Goal: Book appointment/travel/reservation

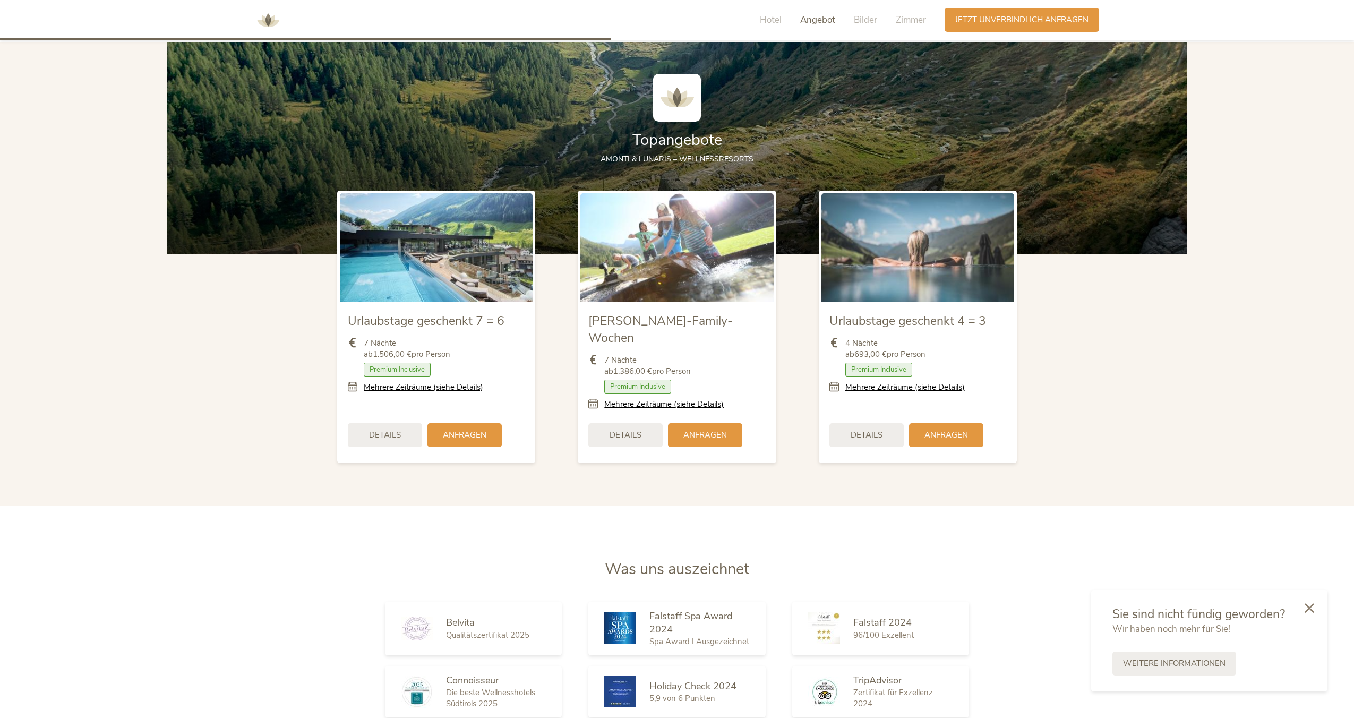
scroll to position [1375, 0]
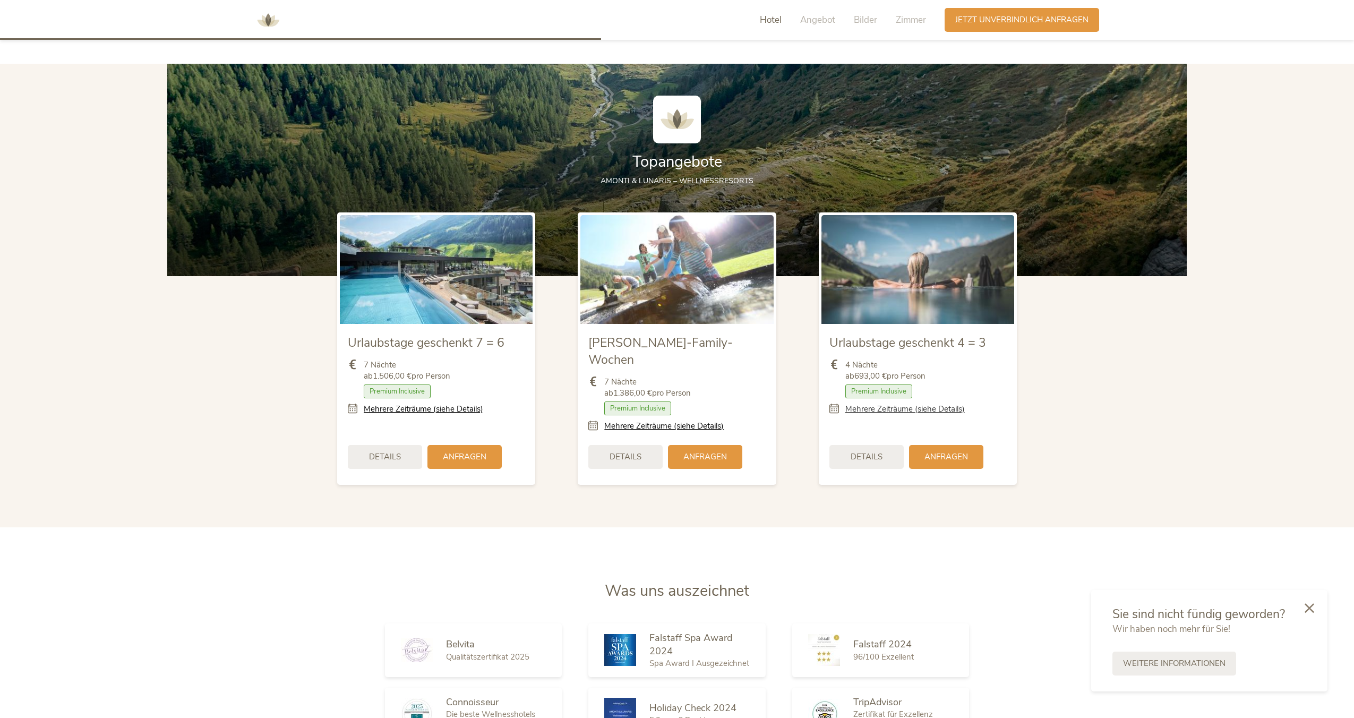
click at [928, 407] on link "Mehrere Zeiträume (siehe Details)" at bounding box center [905, 409] width 119 height 11
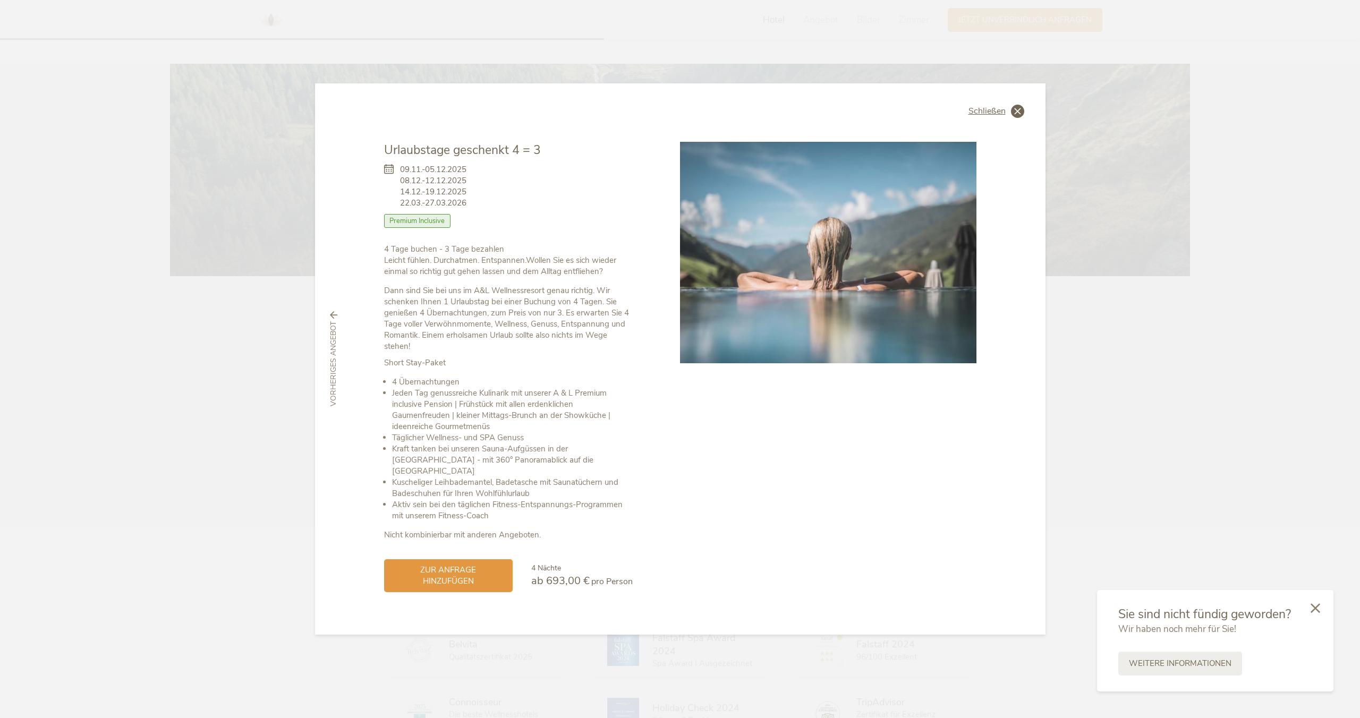
click at [990, 112] on span "Schließen" at bounding box center [986, 111] width 37 height 8
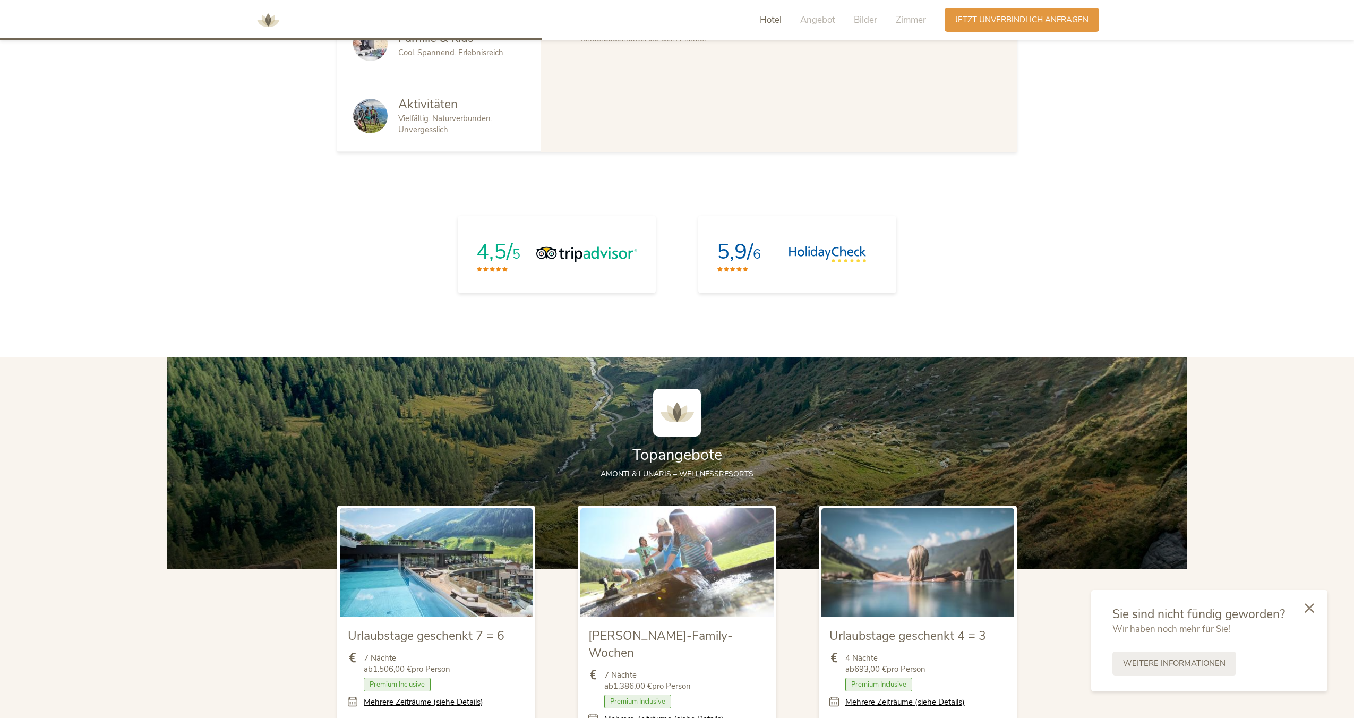
scroll to position [858, 0]
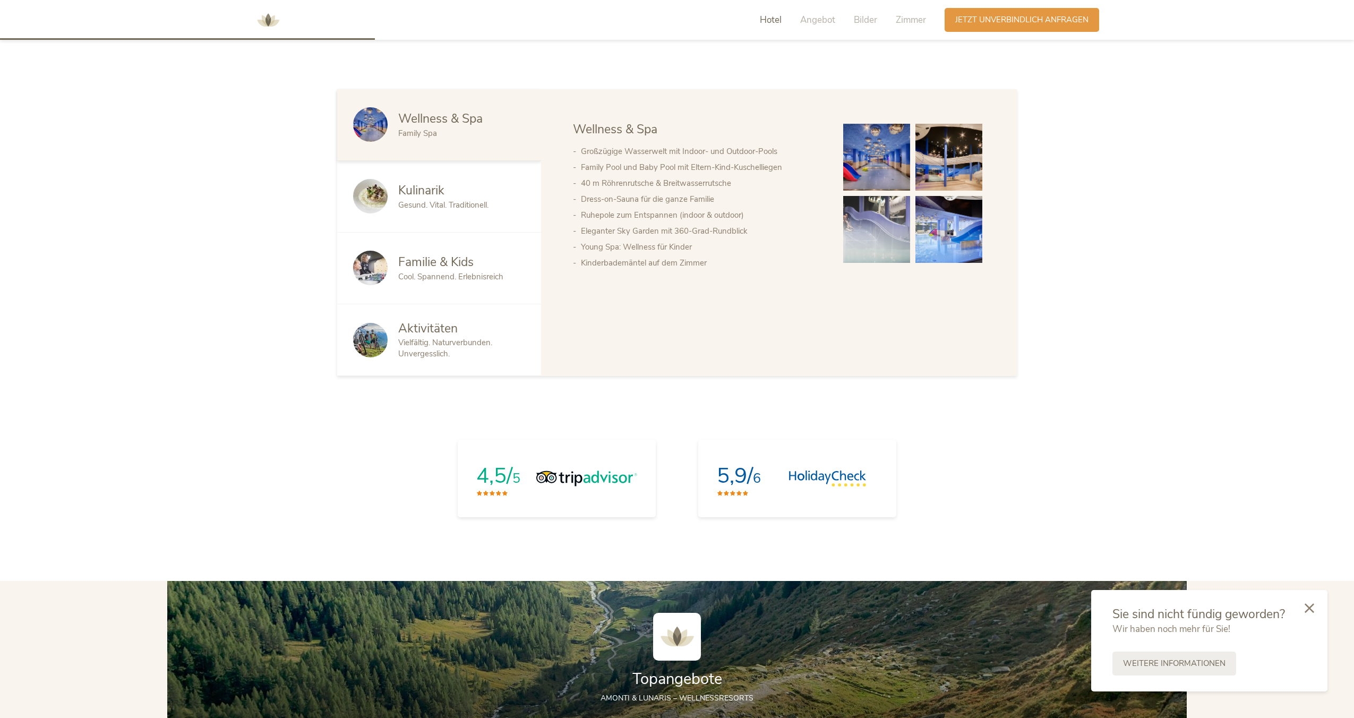
click at [481, 269] on div "Familie & Kids" at bounding box center [461, 262] width 127 height 17
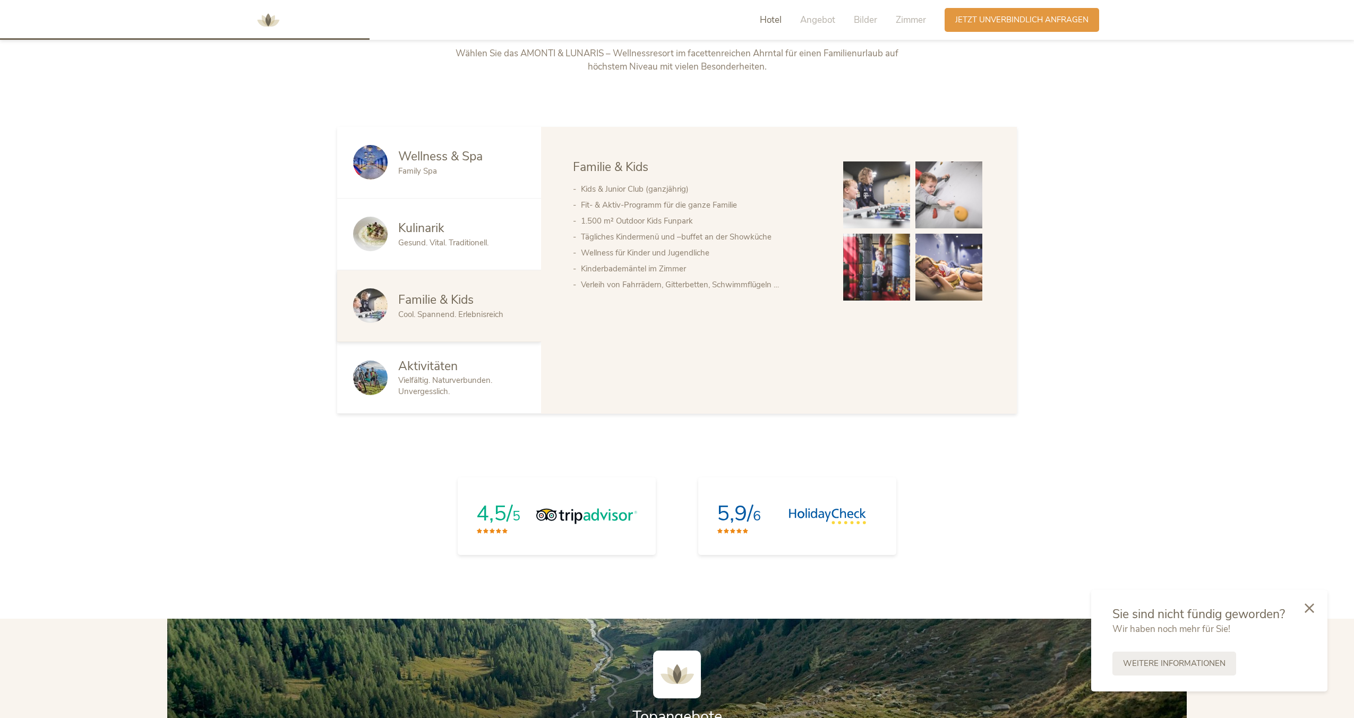
scroll to position [776, 0]
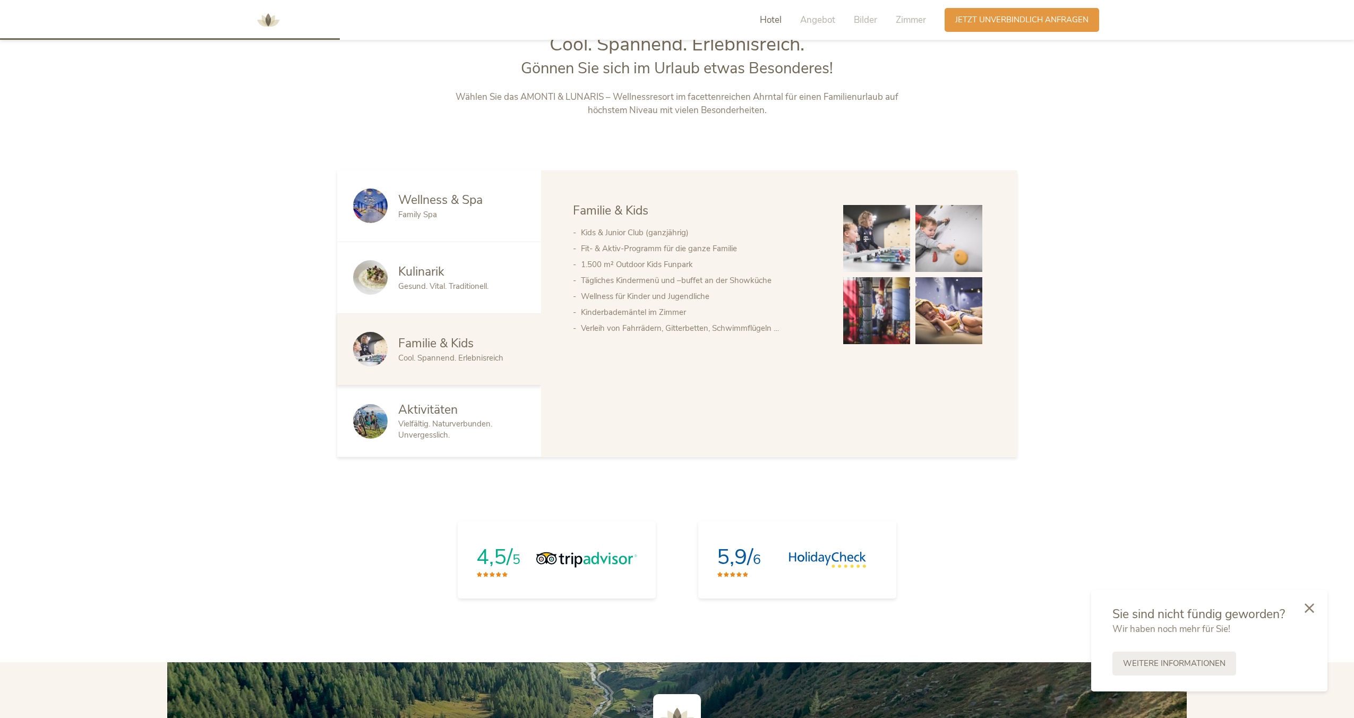
click at [453, 276] on div "Kulinarik" at bounding box center [461, 271] width 127 height 17
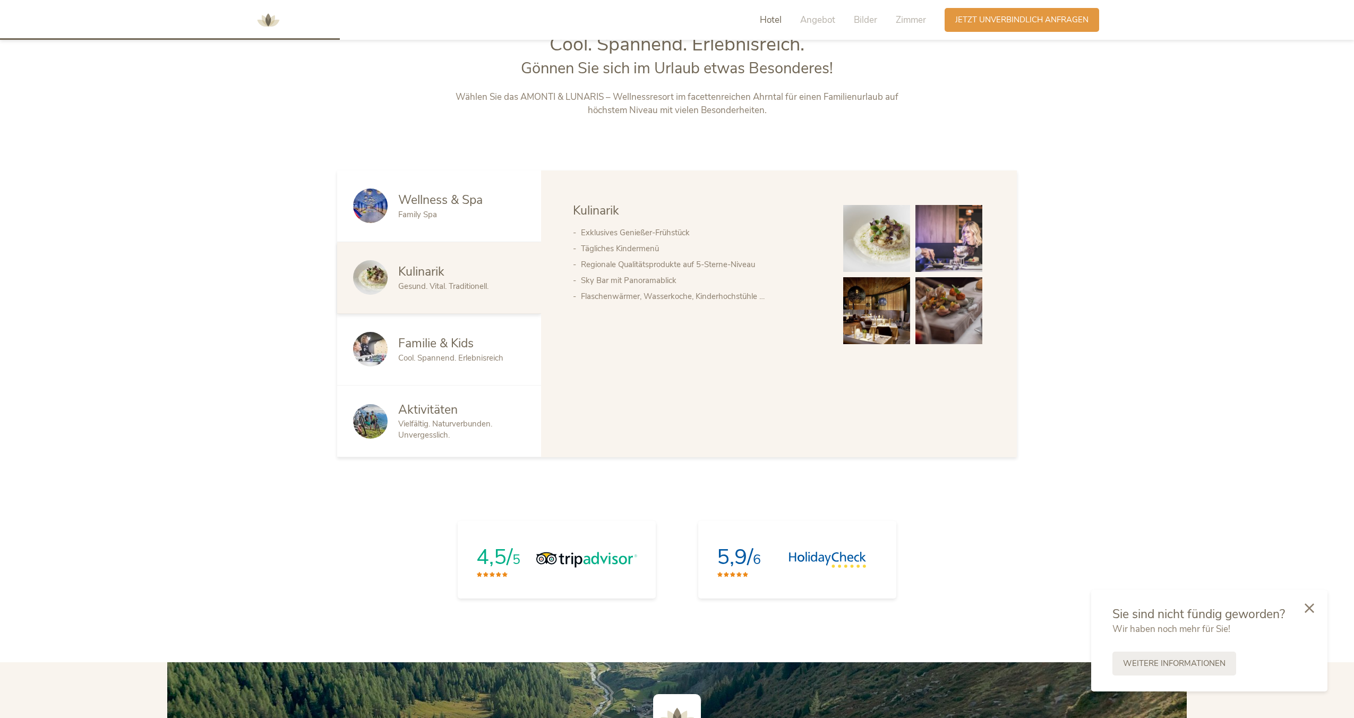
click at [472, 202] on span "Wellness & Spa" at bounding box center [440, 200] width 84 height 16
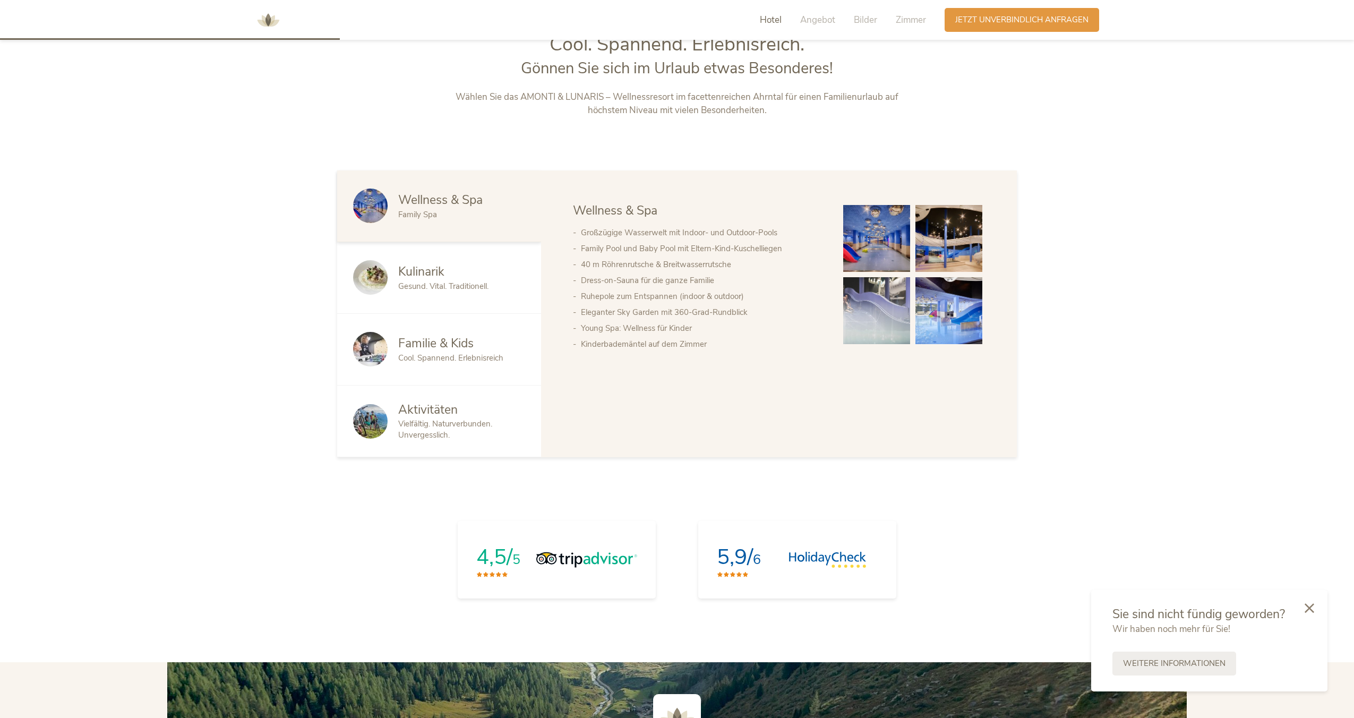
click at [881, 230] on img at bounding box center [876, 238] width 67 height 67
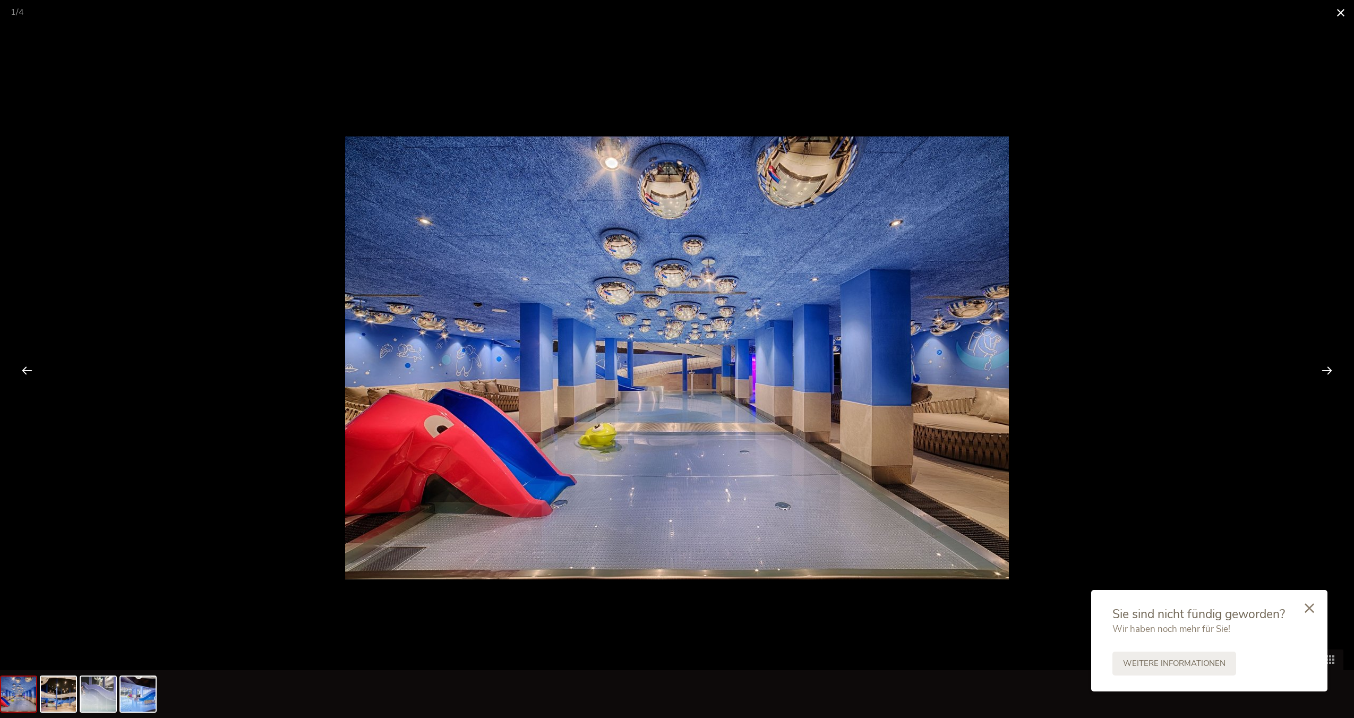
click at [1340, 16] on span at bounding box center [1341, 12] width 27 height 25
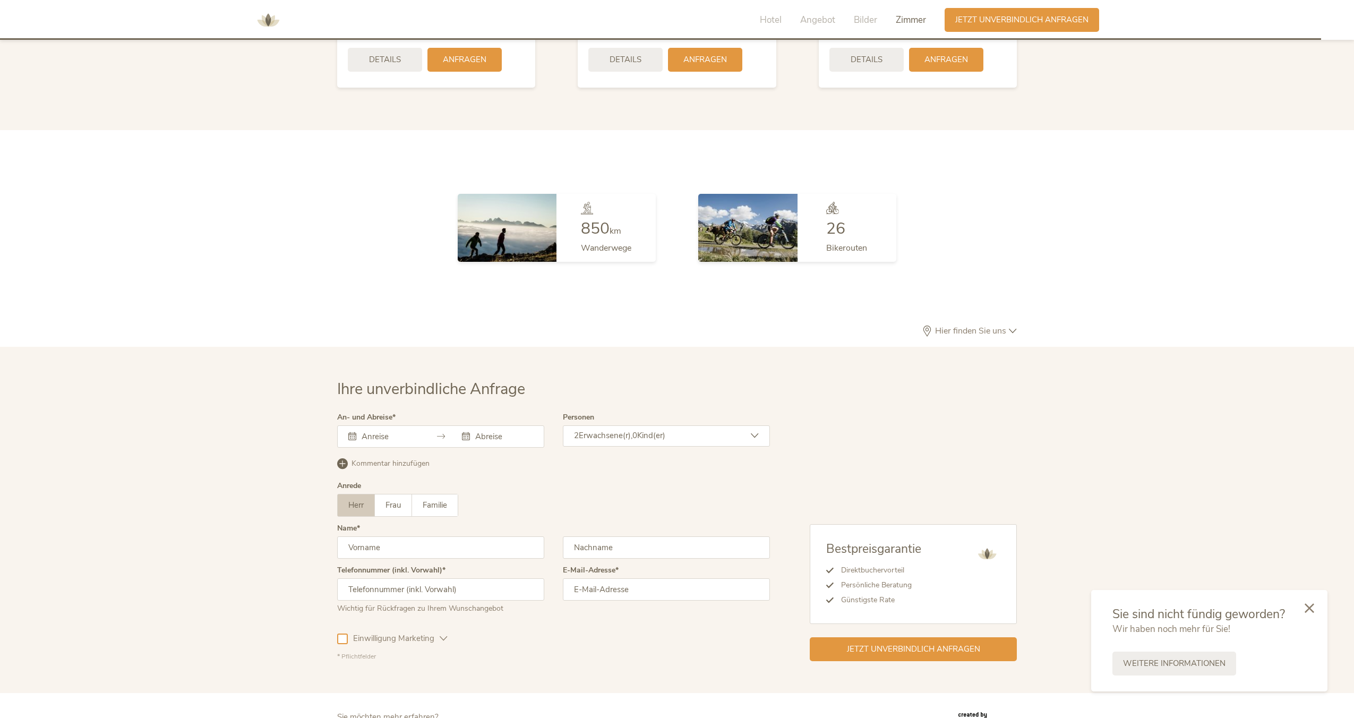
scroll to position [3096, 0]
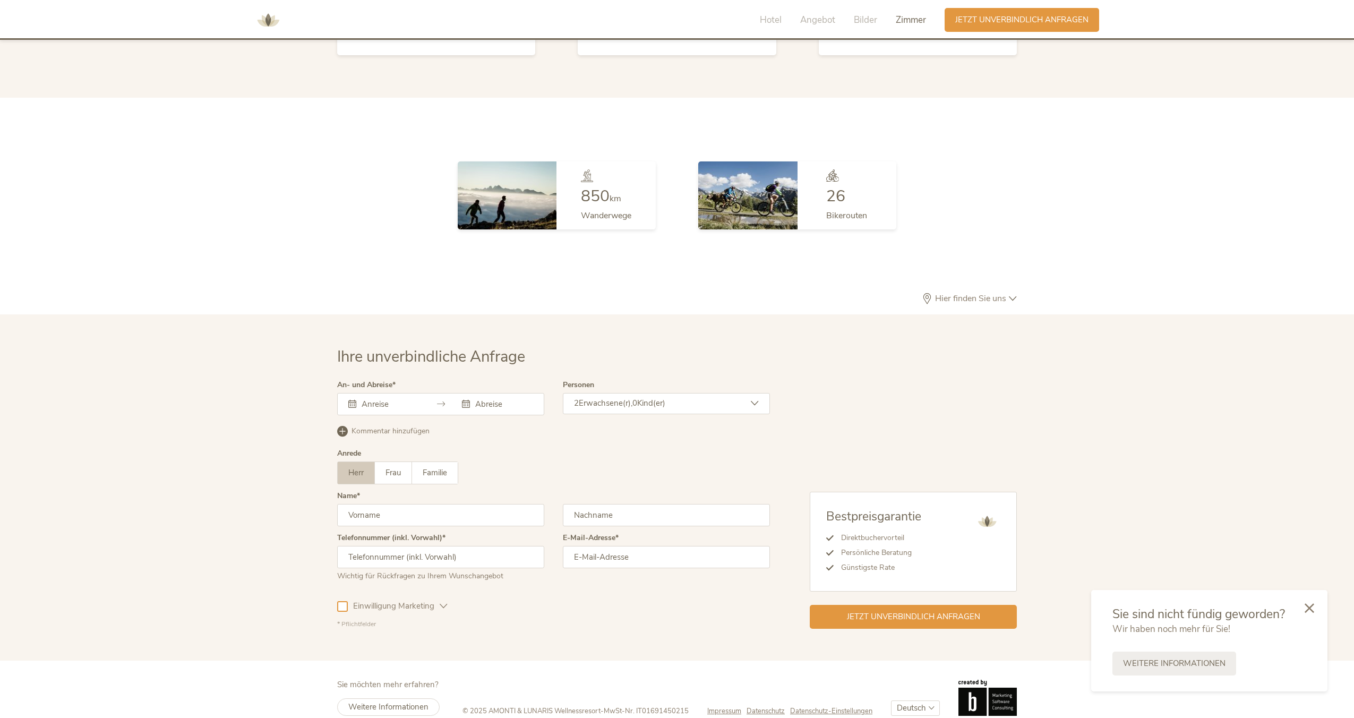
click at [423, 393] on div at bounding box center [440, 404] width 207 height 22
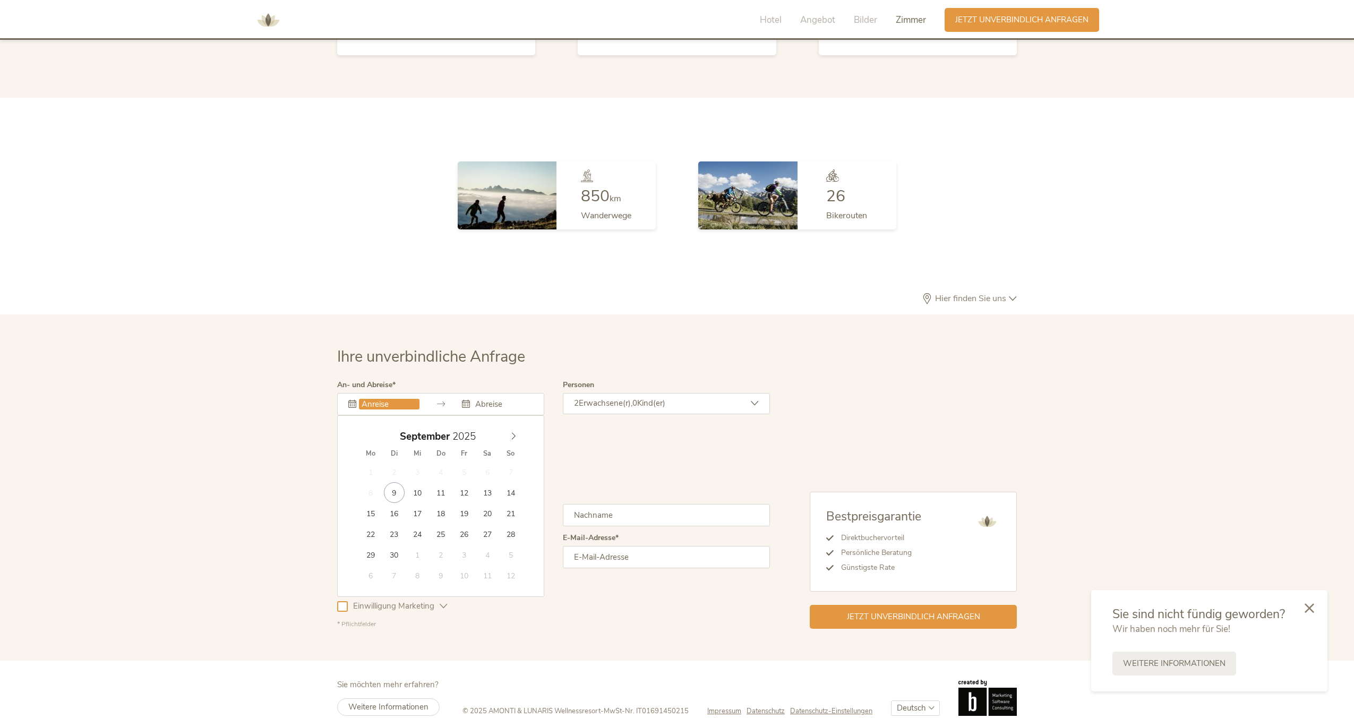
click at [375, 399] on input "text" at bounding box center [389, 404] width 61 height 11
click at [515, 432] on icon at bounding box center [513, 435] width 7 height 7
click at [473, 462] on div "29 30 1 2 3 4 5 6 7 8 9 10 11 12 13 14 15 16 17 18 19 20 21 22 23 24 25 26 27 2…" at bounding box center [441, 524] width 164 height 124
type input "[DATE]"
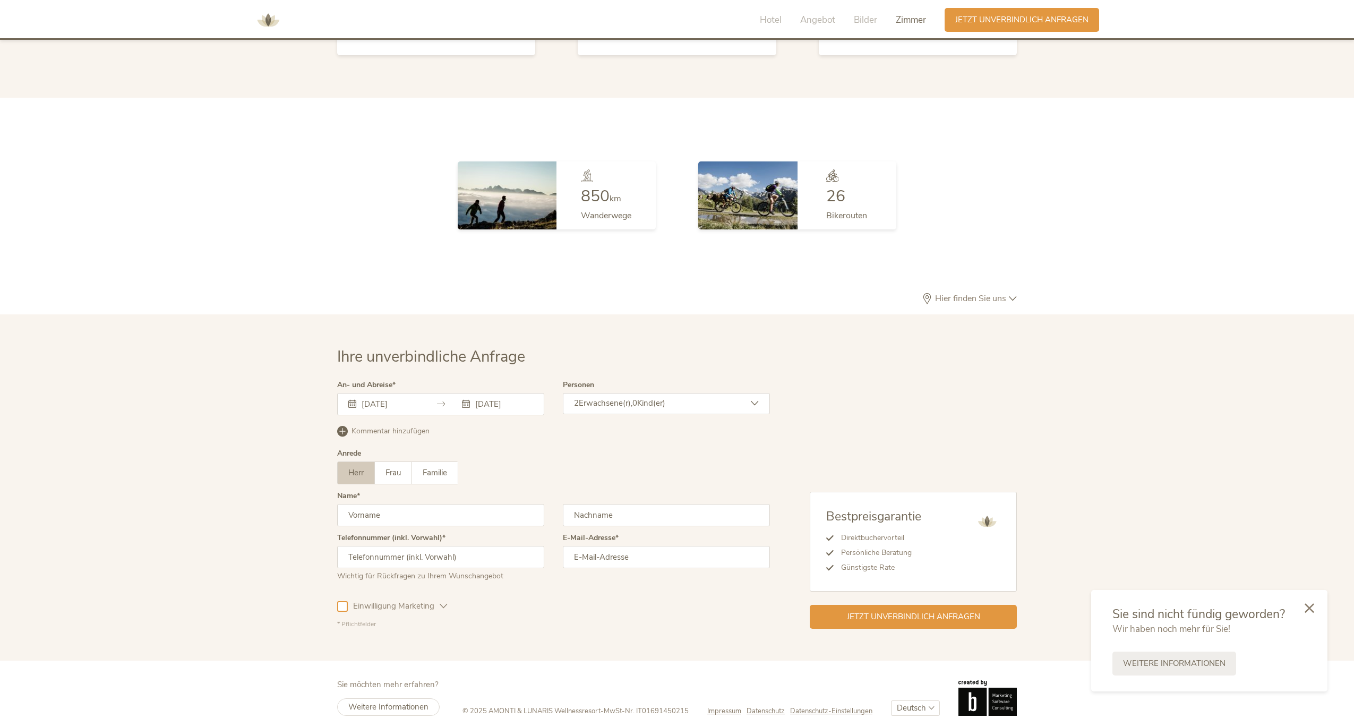
click at [637, 398] on span "0" at bounding box center [635, 403] width 5 height 11
click at [747, 448] on icon at bounding box center [748, 455] width 15 height 15
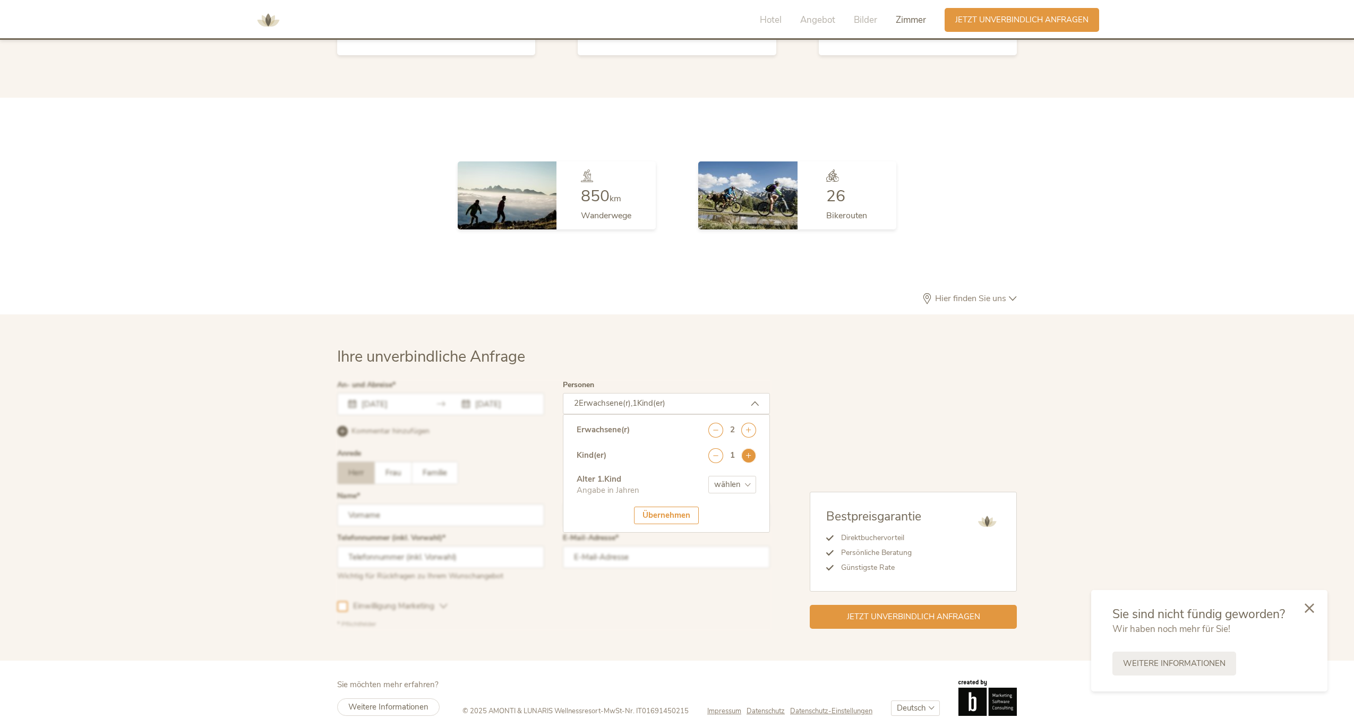
click at [747, 448] on icon at bounding box center [748, 455] width 15 height 15
click at [742, 476] on select "wählen 0 1 2 3 4 5 6 7 8 9 10 11 12 13 14 15 16 17" at bounding box center [732, 485] width 48 height 18
select select "6"
click at [708, 476] on select "wählen 0 1 2 3 4 5 6 7 8 9 10 11 12 13 14 15 16 17" at bounding box center [732, 485] width 48 height 18
click at [737, 509] on select "wählen 0 1 2 3 4 5 6 7 8 9 10 11 12 13 14 15 16 17" at bounding box center [732, 518] width 48 height 18
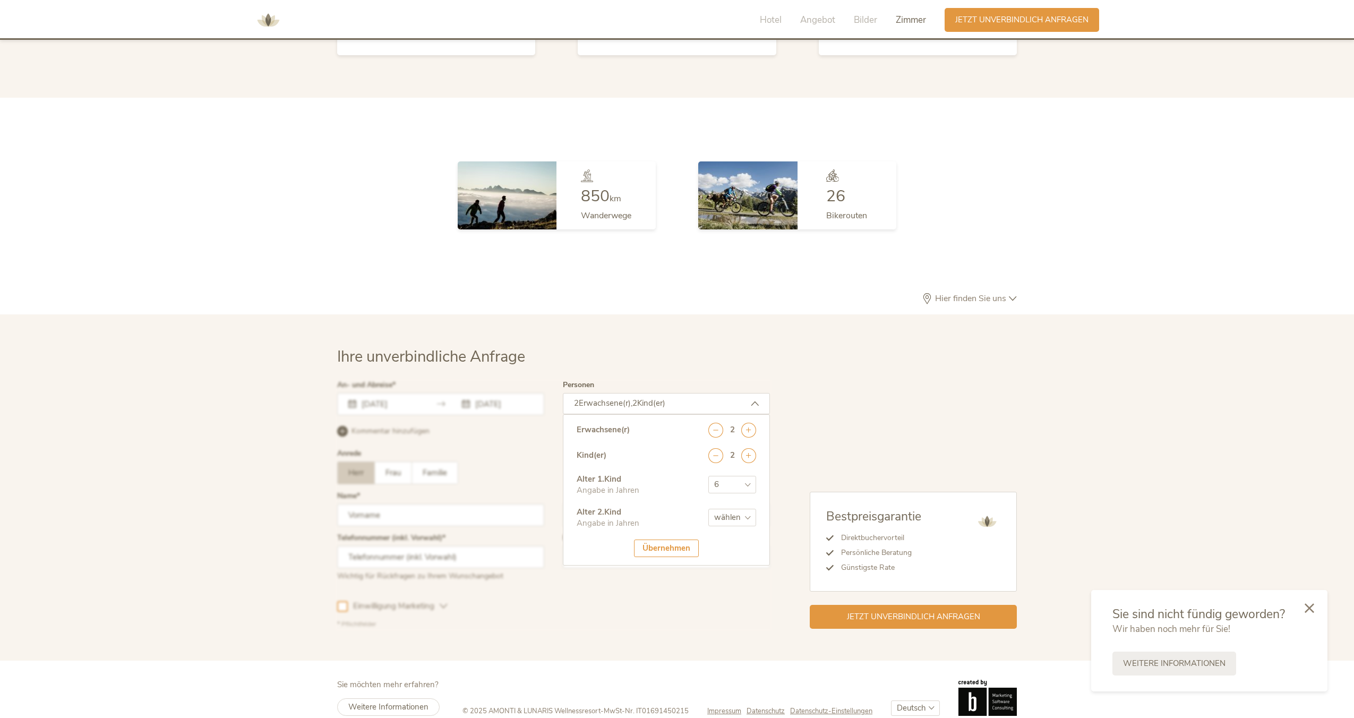
select select "6"
click at [708, 509] on select "wählen 0 1 2 3 4 5 6 7 8 9 10 11 12 13 14 15 16 17" at bounding box center [732, 518] width 48 height 18
click at [672, 540] on div "Übernehmen" at bounding box center [666, 549] width 65 height 18
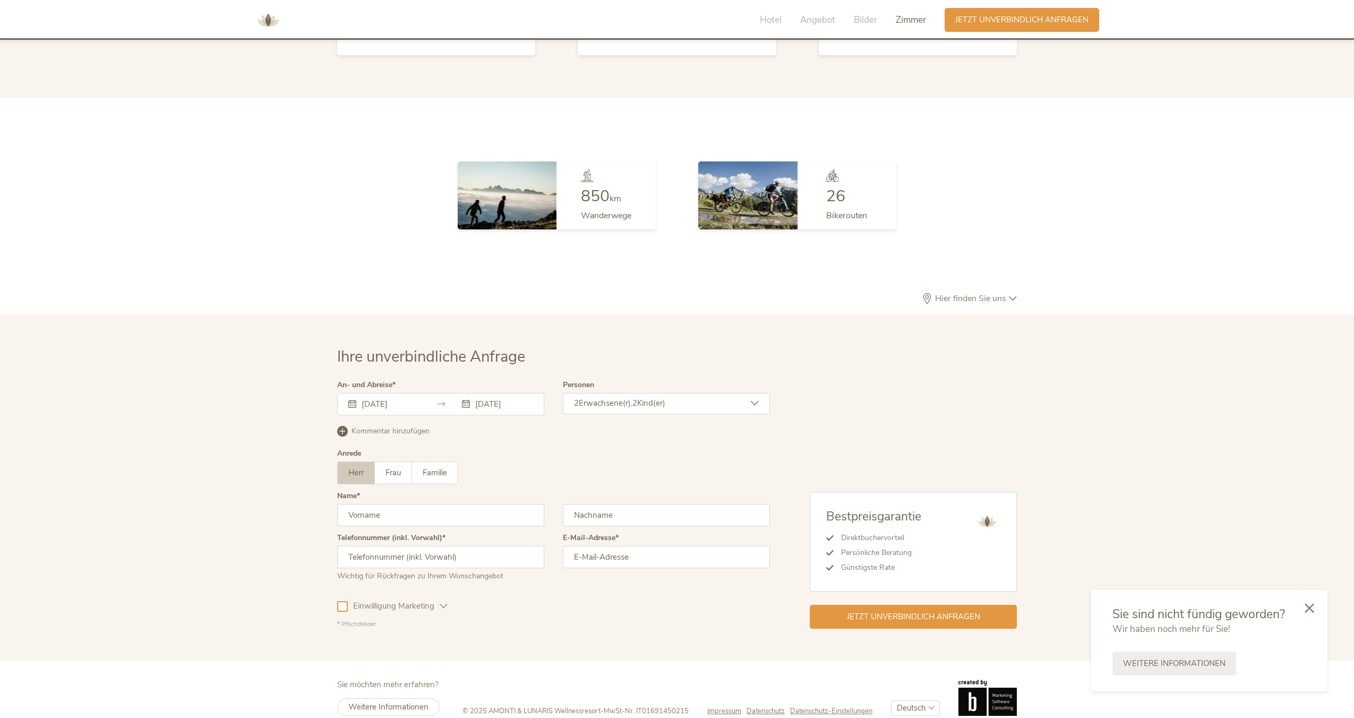
click at [389, 504] on input "text" at bounding box center [440, 515] width 207 height 22
type input "[PERSON_NAME]"
type input "01758615597"
type input "[EMAIL_ADDRESS][DOMAIN_NAME]"
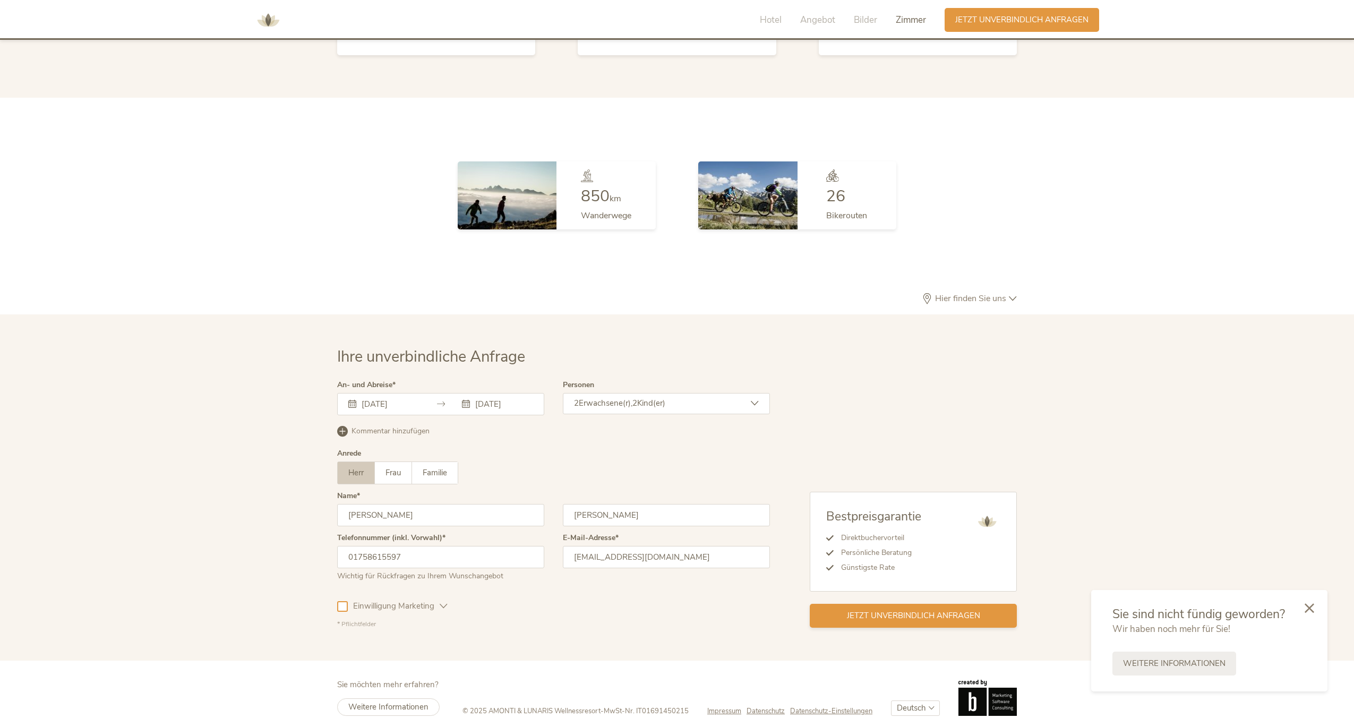
click at [882, 610] on span "Jetzt unverbindlich anfragen" at bounding box center [913, 615] width 133 height 11
